Goal: Find specific page/section: Find specific page/section

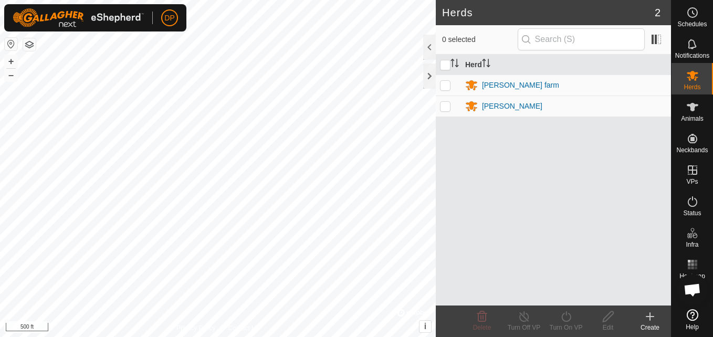
scroll to position [1087, 0]
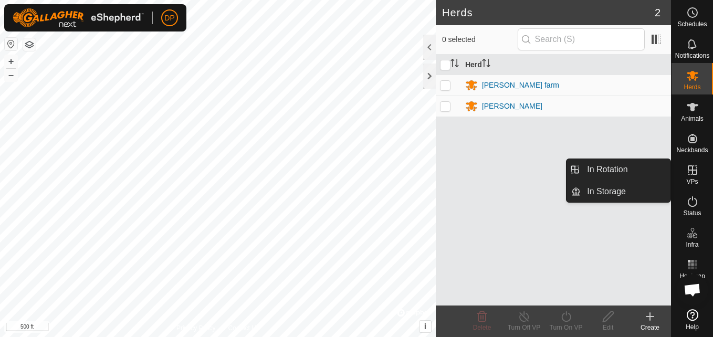
click at [692, 165] on icon at bounding box center [692, 170] width 13 height 13
click at [661, 164] on link "In Rotation" at bounding box center [625, 169] width 90 height 21
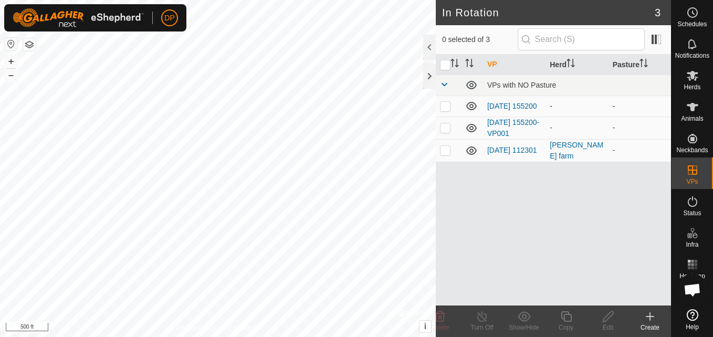
click at [471, 105] on icon at bounding box center [471, 106] width 10 height 8
click at [472, 132] on icon at bounding box center [471, 128] width 13 height 13
